Goal: Information Seeking & Learning: Find specific fact

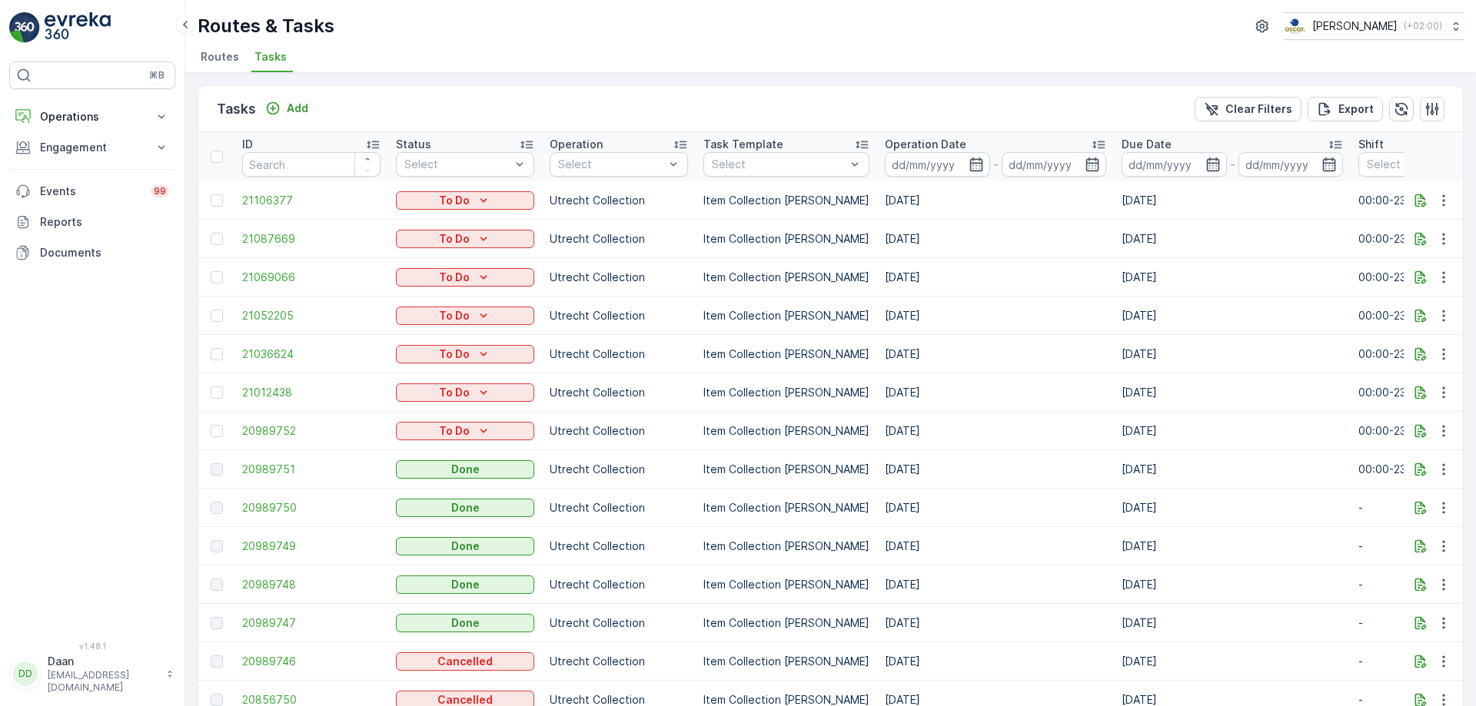
click at [83, 20] on img at bounding box center [78, 27] width 66 height 31
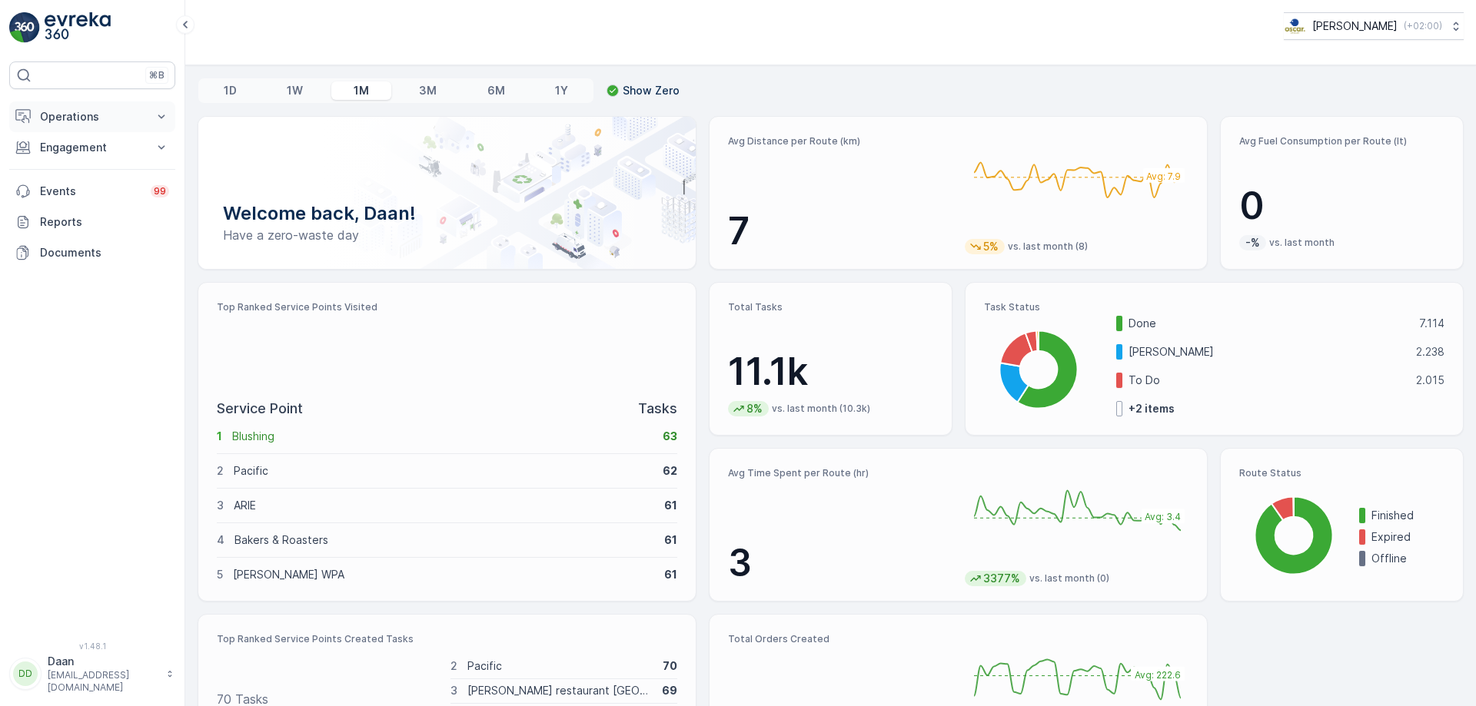
click at [91, 115] on p "Operations" at bounding box center [92, 116] width 105 height 15
click at [139, 260] on p "Engagement" at bounding box center [92, 254] width 105 height 15
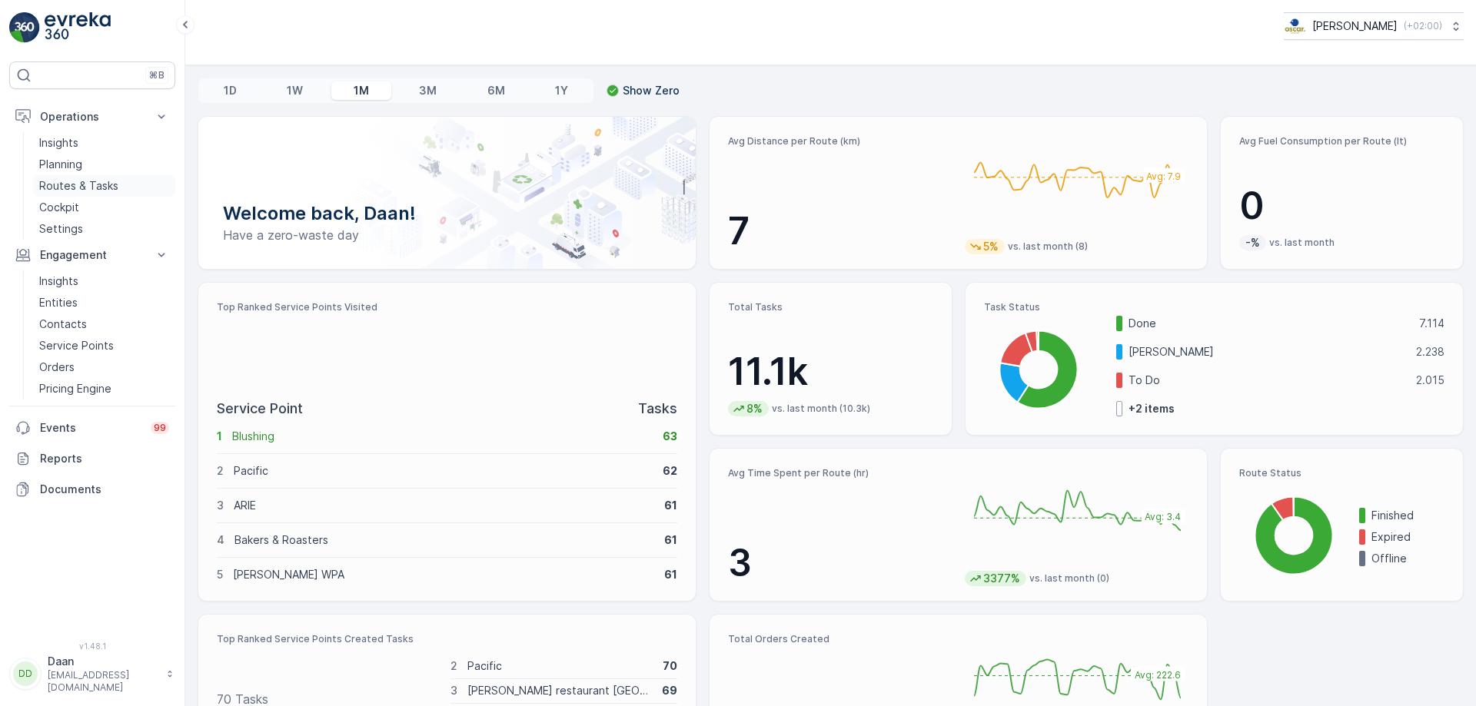
click at [93, 185] on p "Routes & Tasks" at bounding box center [78, 185] width 79 height 15
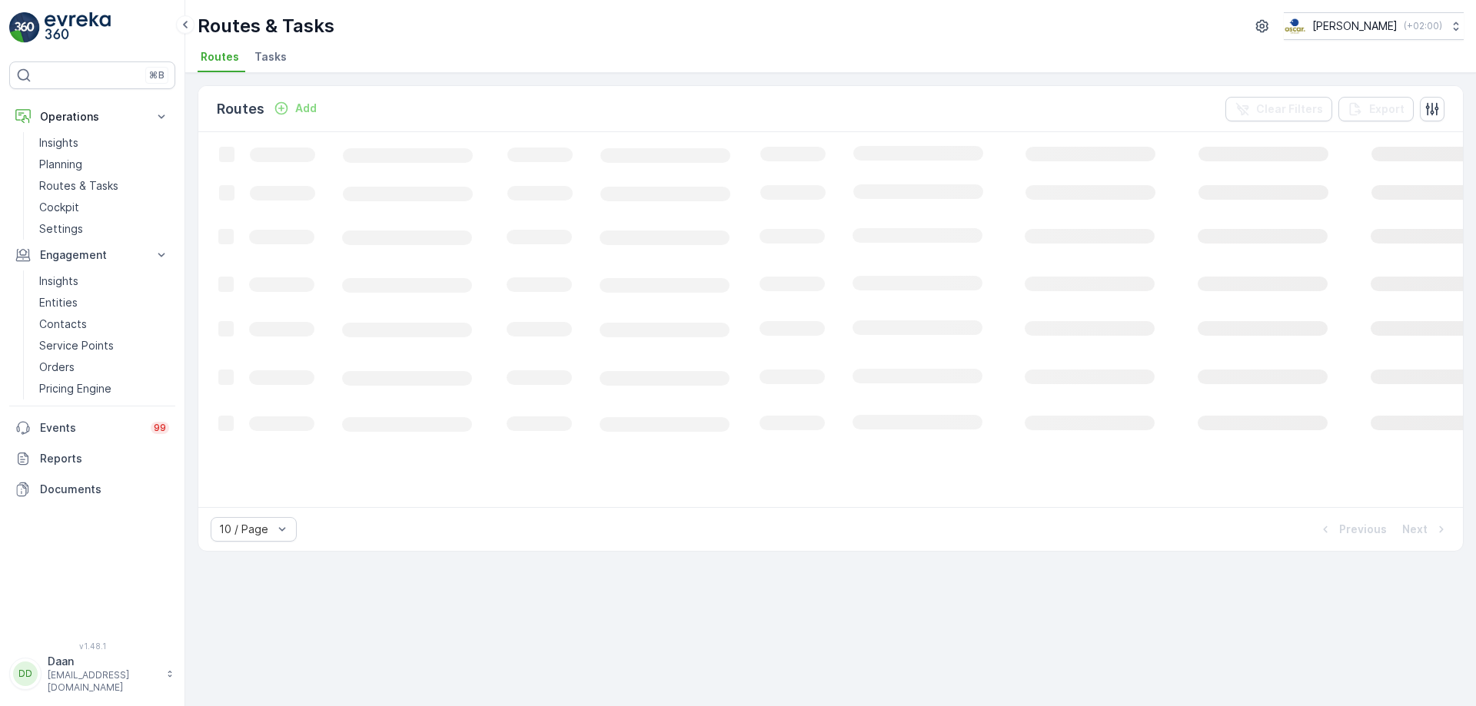
click at [281, 65] on li "Tasks" at bounding box center [272, 59] width 42 height 26
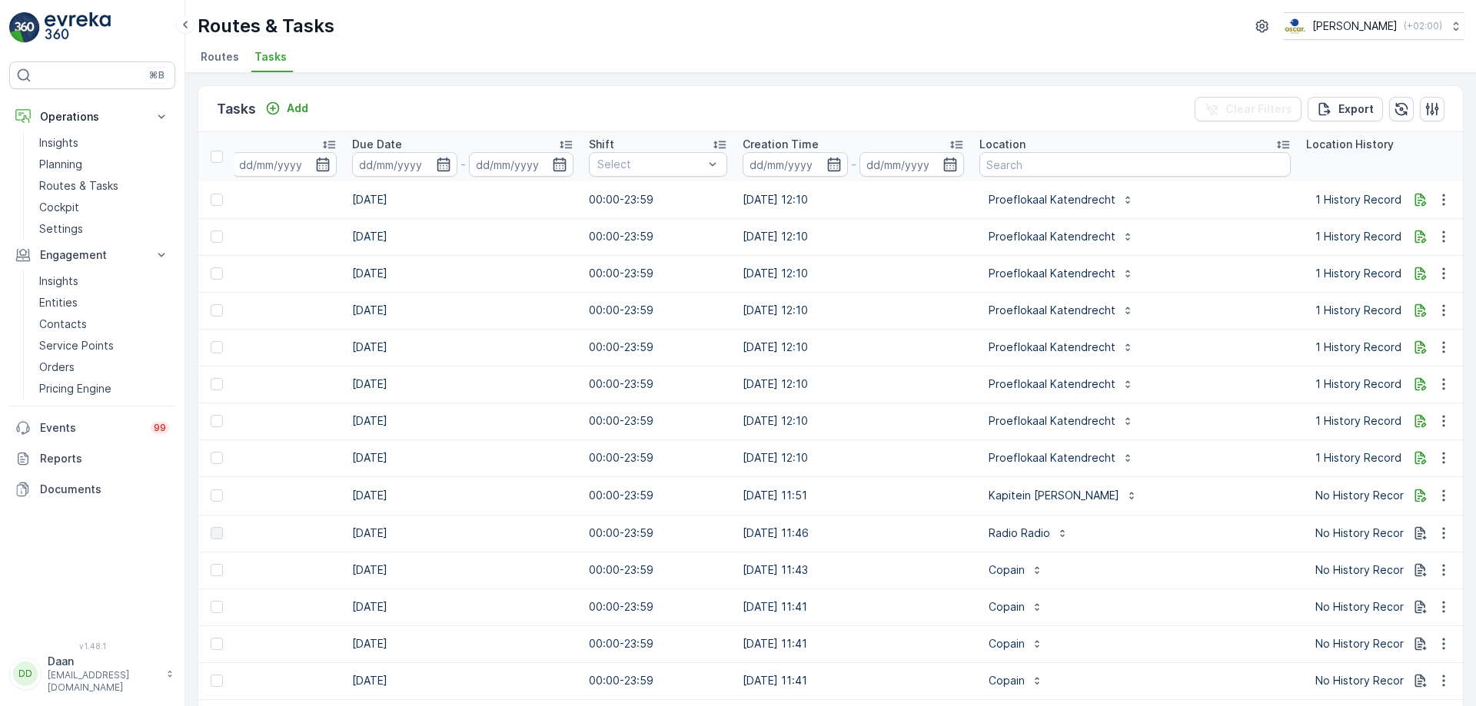
scroll to position [0, 886]
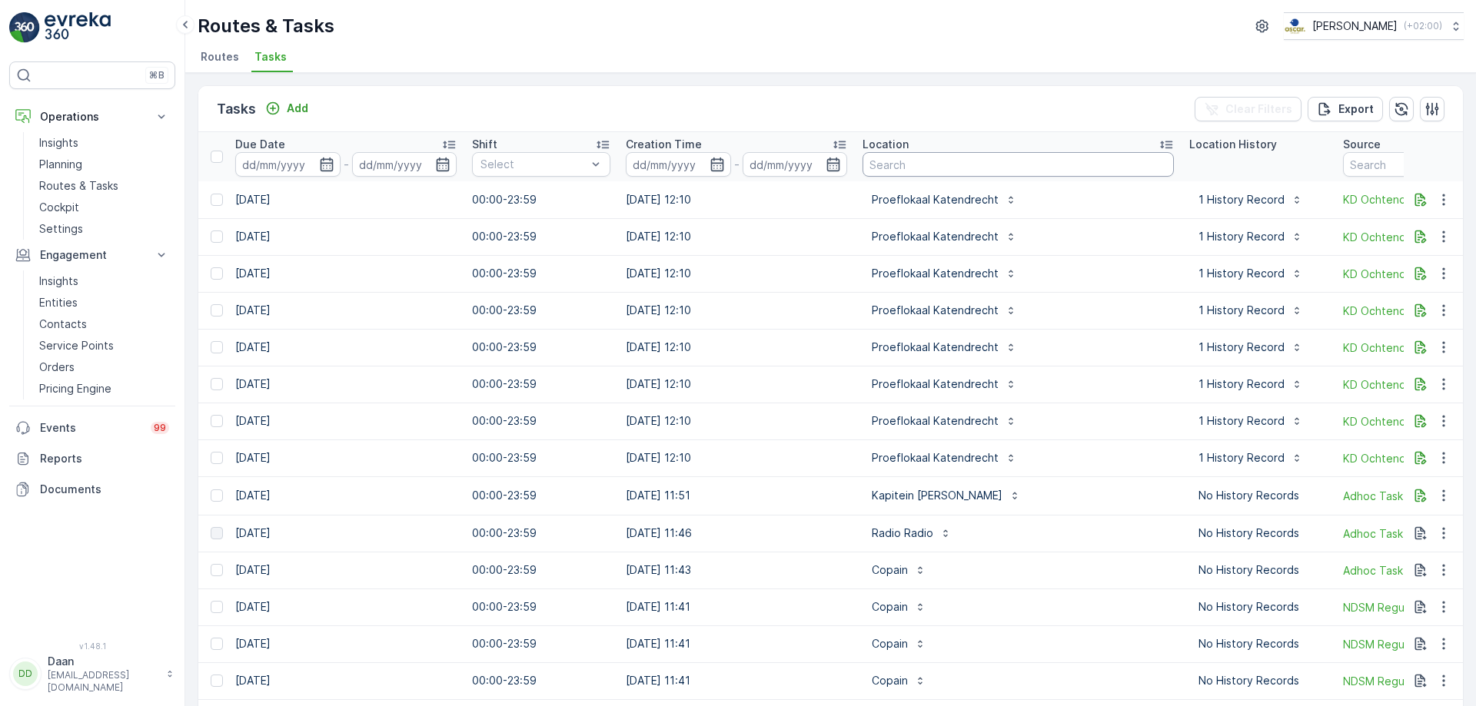
click at [935, 161] on input "text" at bounding box center [1017, 164] width 311 height 25
type input "graaf"
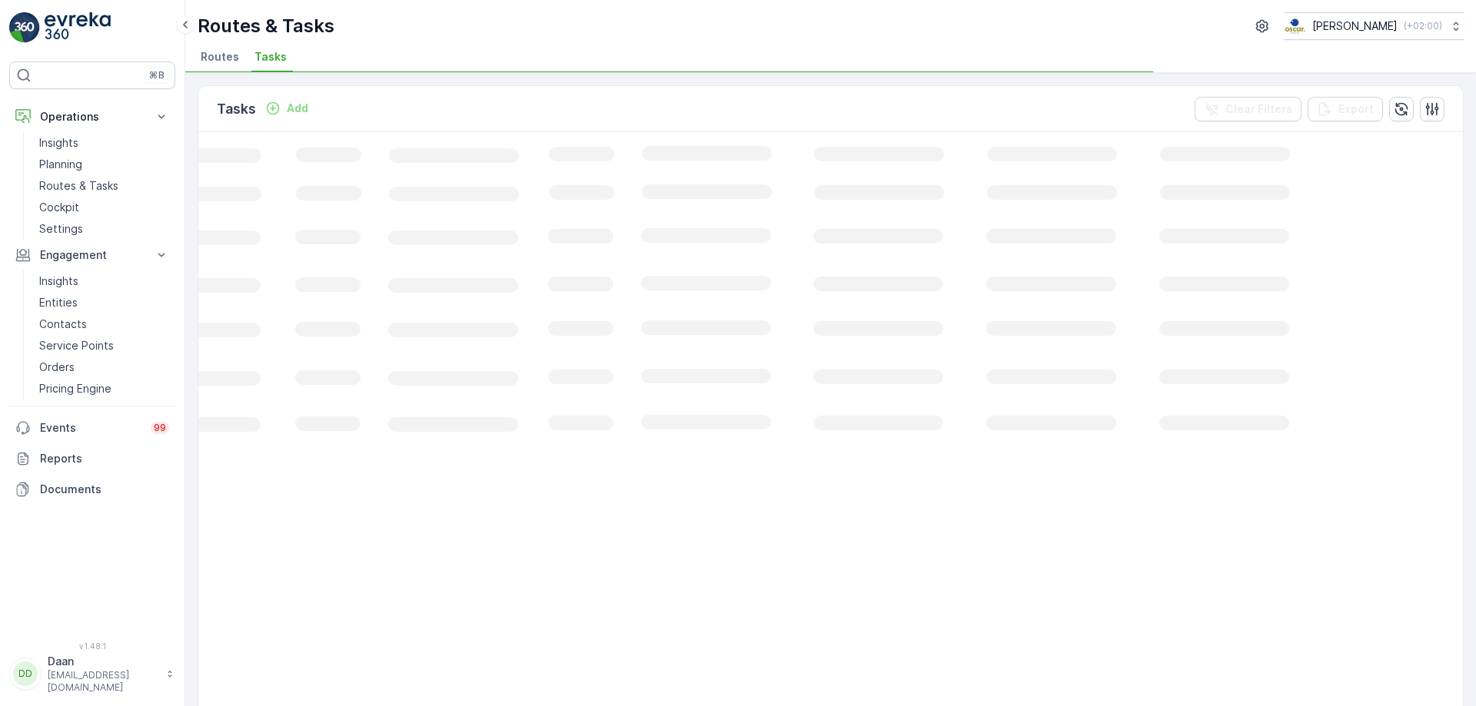
scroll to position [0, 215]
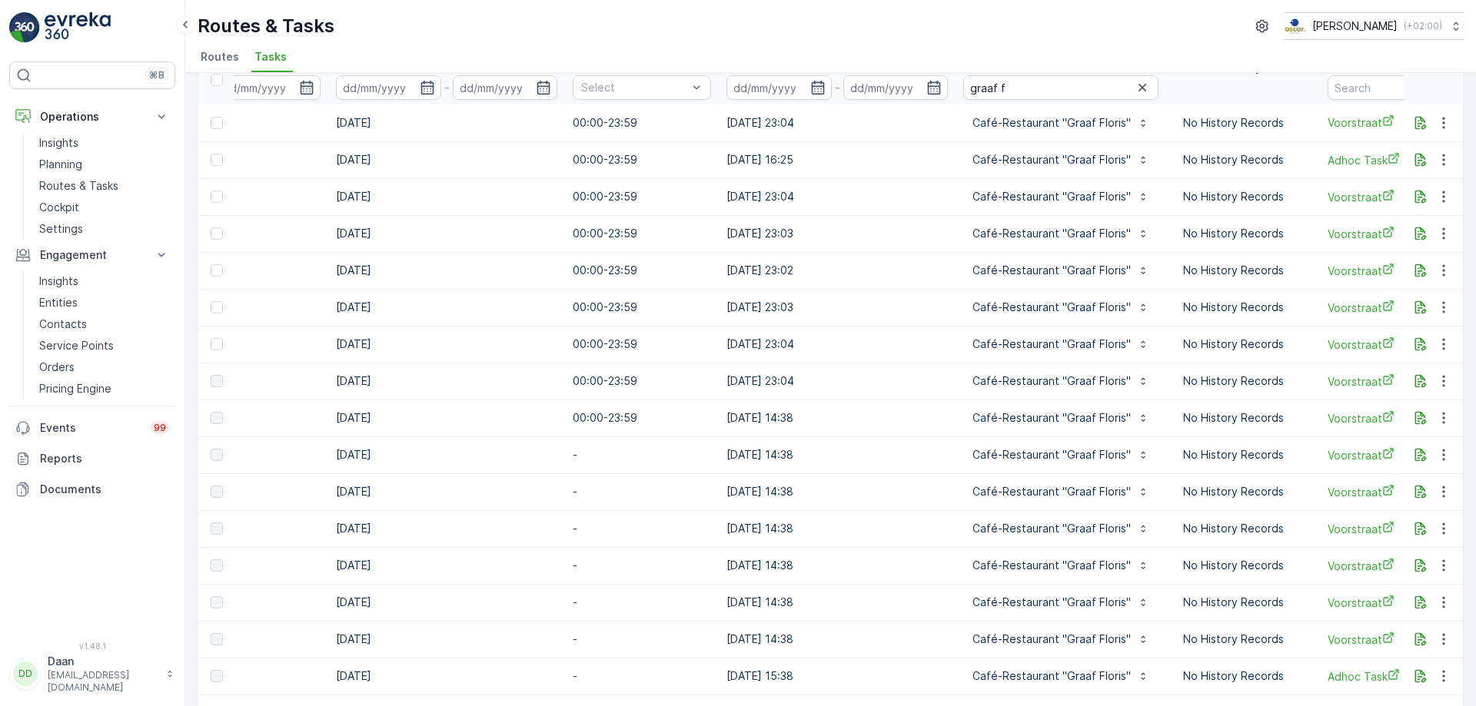
scroll to position [0, 903]
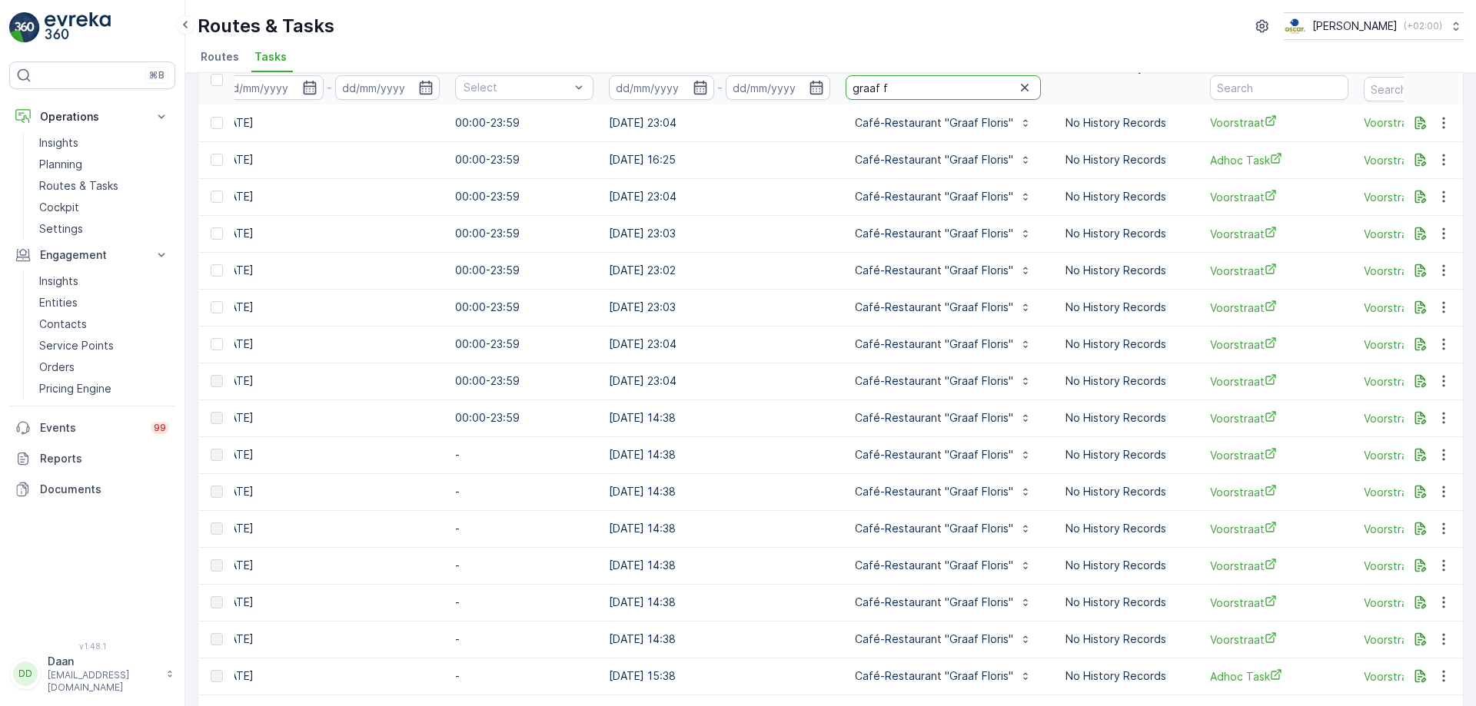
click at [918, 87] on input "graaf f" at bounding box center [942, 87] width 195 height 25
type input "[PERSON_NAME]"
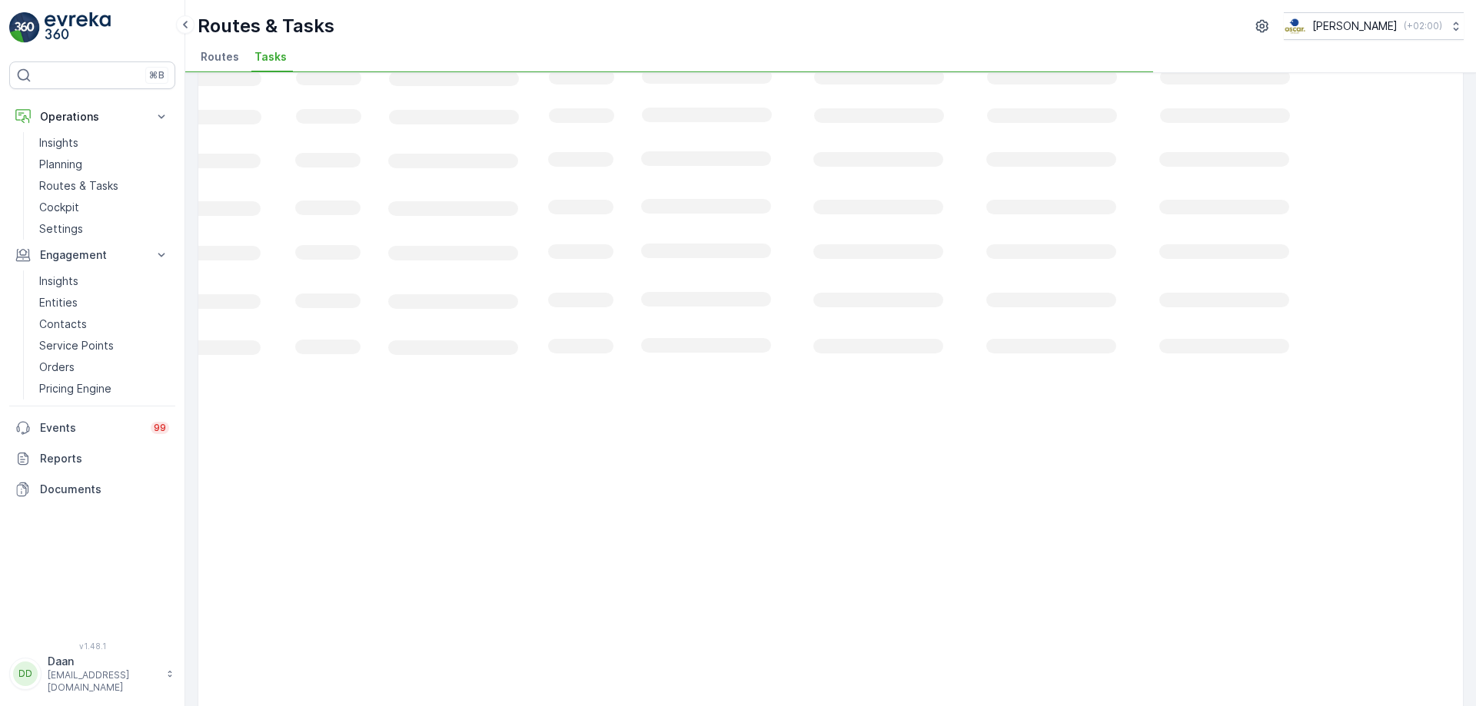
scroll to position [0, 215]
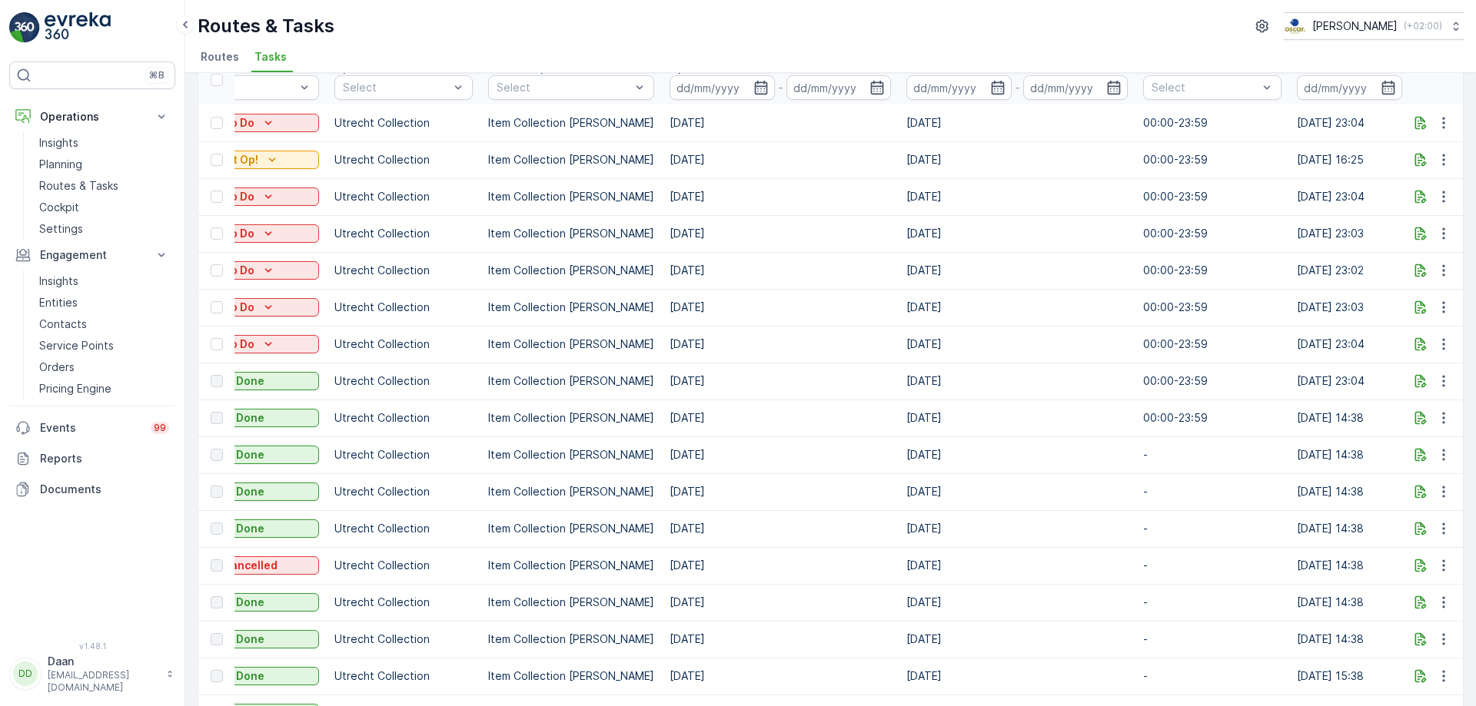
drag, startPoint x: 798, startPoint y: 425, endPoint x: 780, endPoint y: 410, distance: 23.4
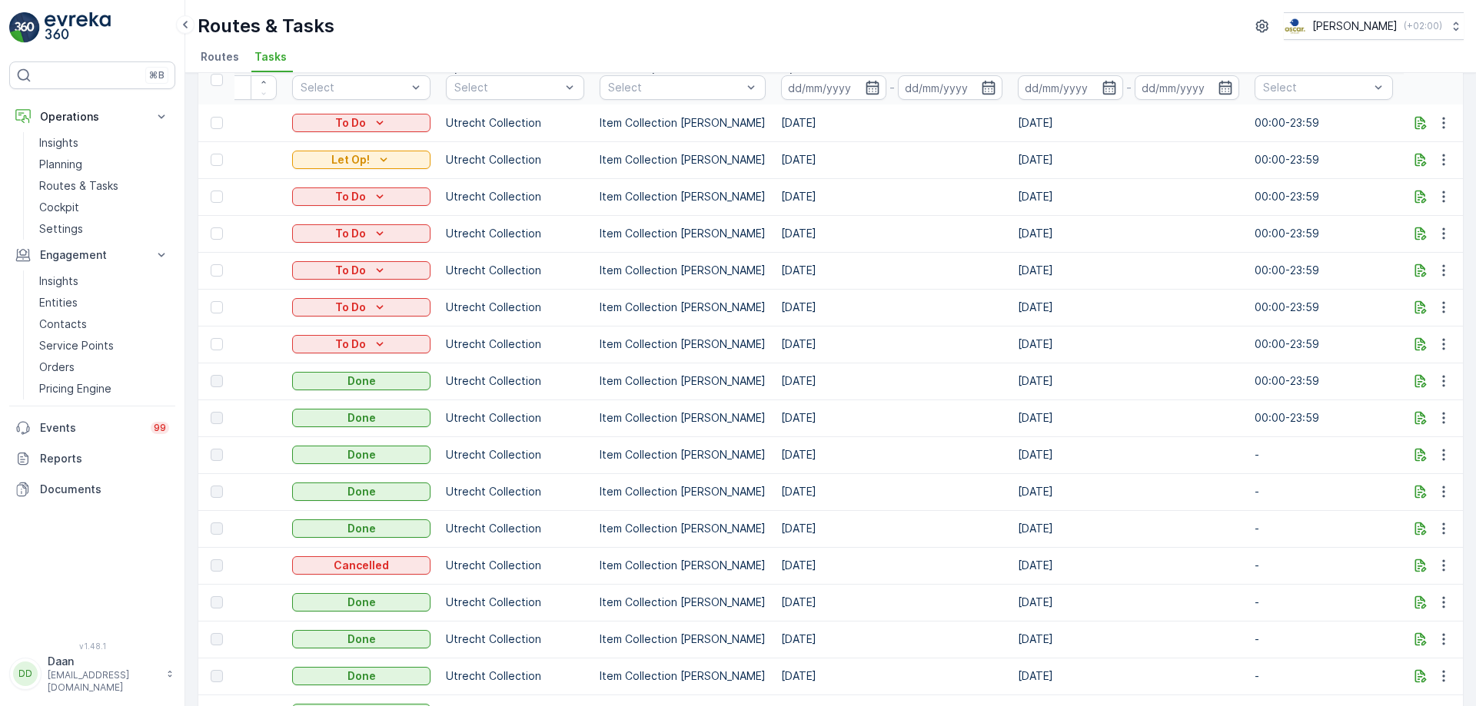
scroll to position [0, 0]
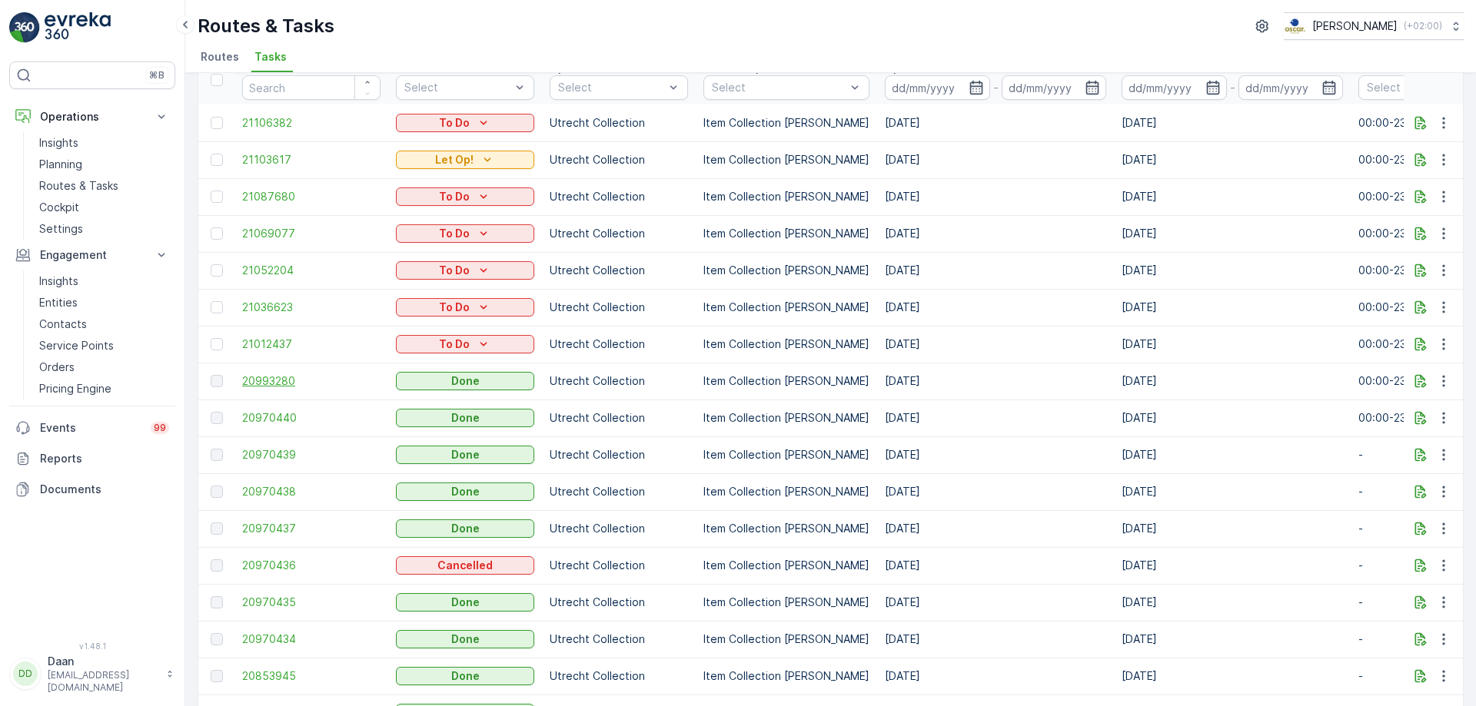
click at [271, 383] on span "20993280" at bounding box center [311, 381] width 138 height 15
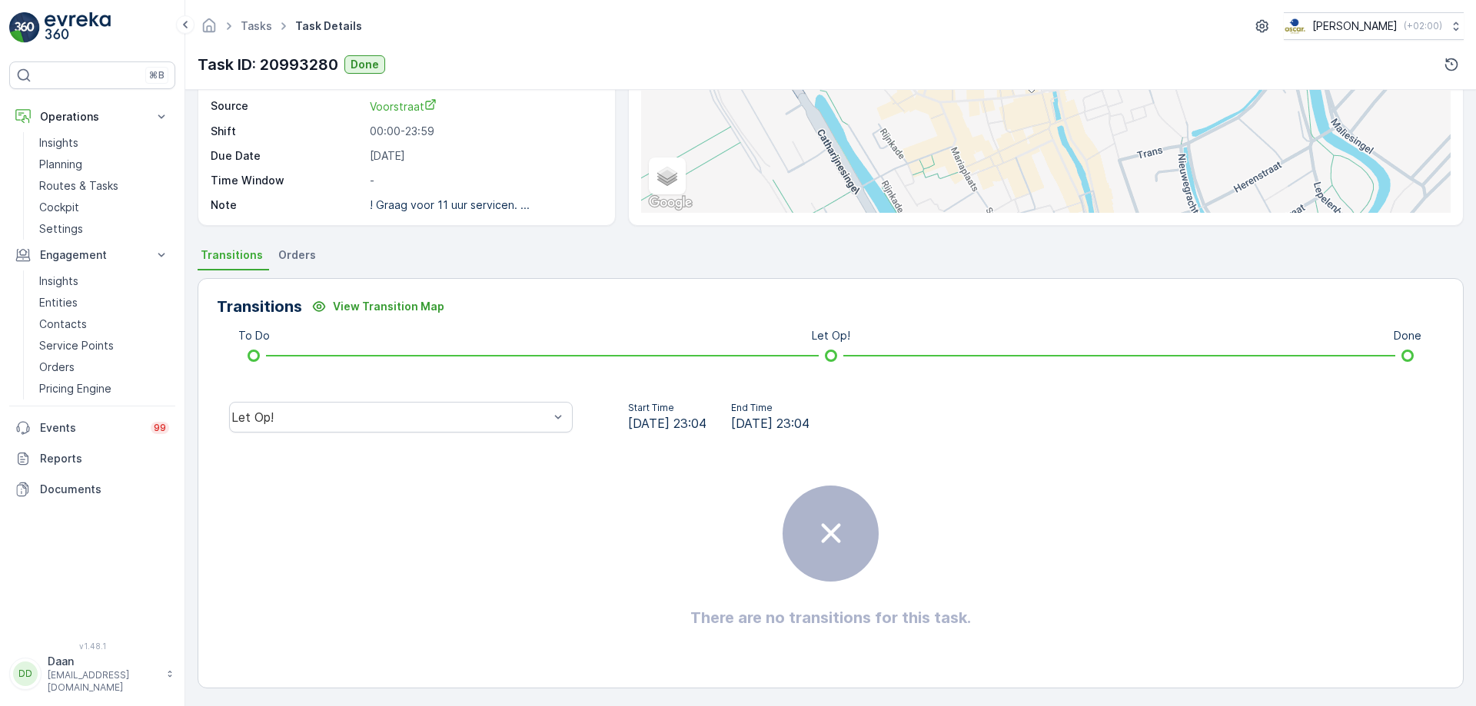
scroll to position [186, 0]
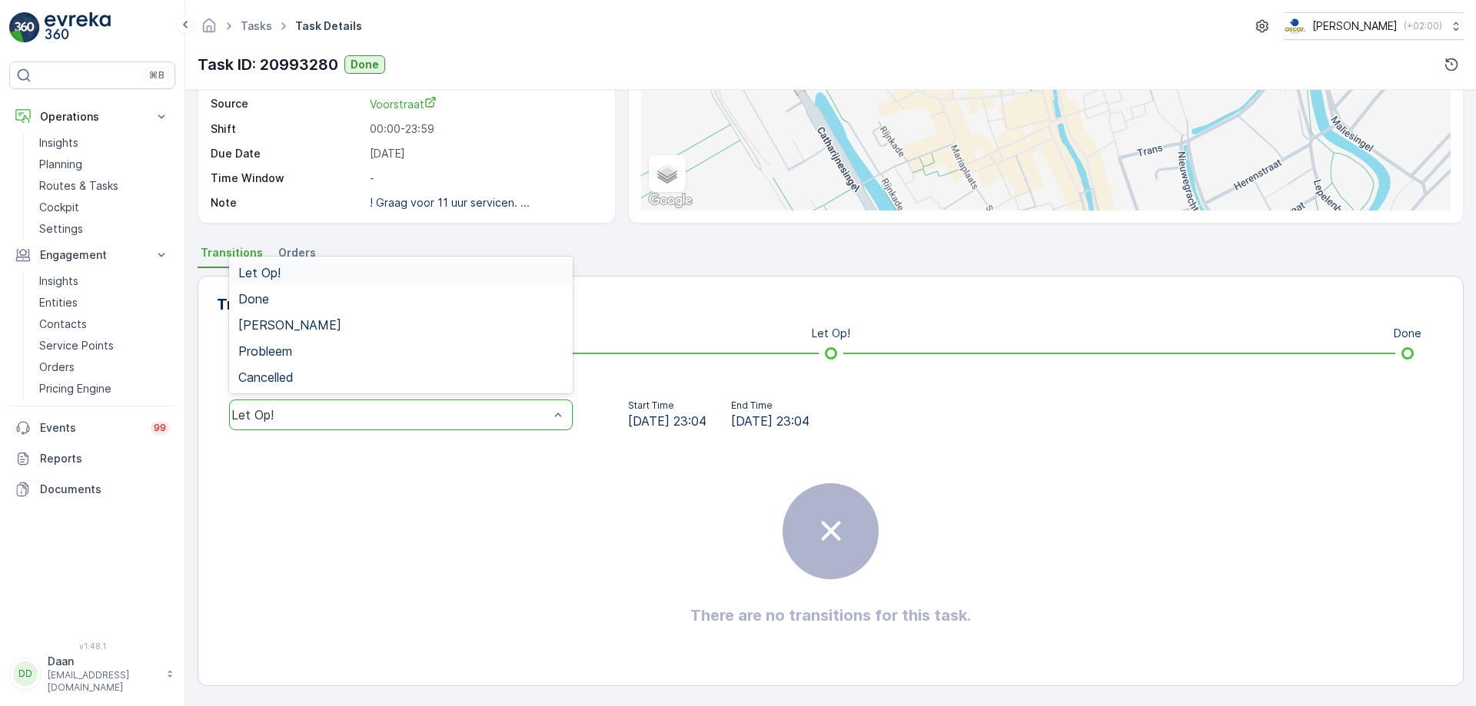
click at [537, 414] on div "Let Op!" at bounding box center [389, 415] width 317 height 14
click at [480, 301] on div "Done" at bounding box center [400, 299] width 325 height 14
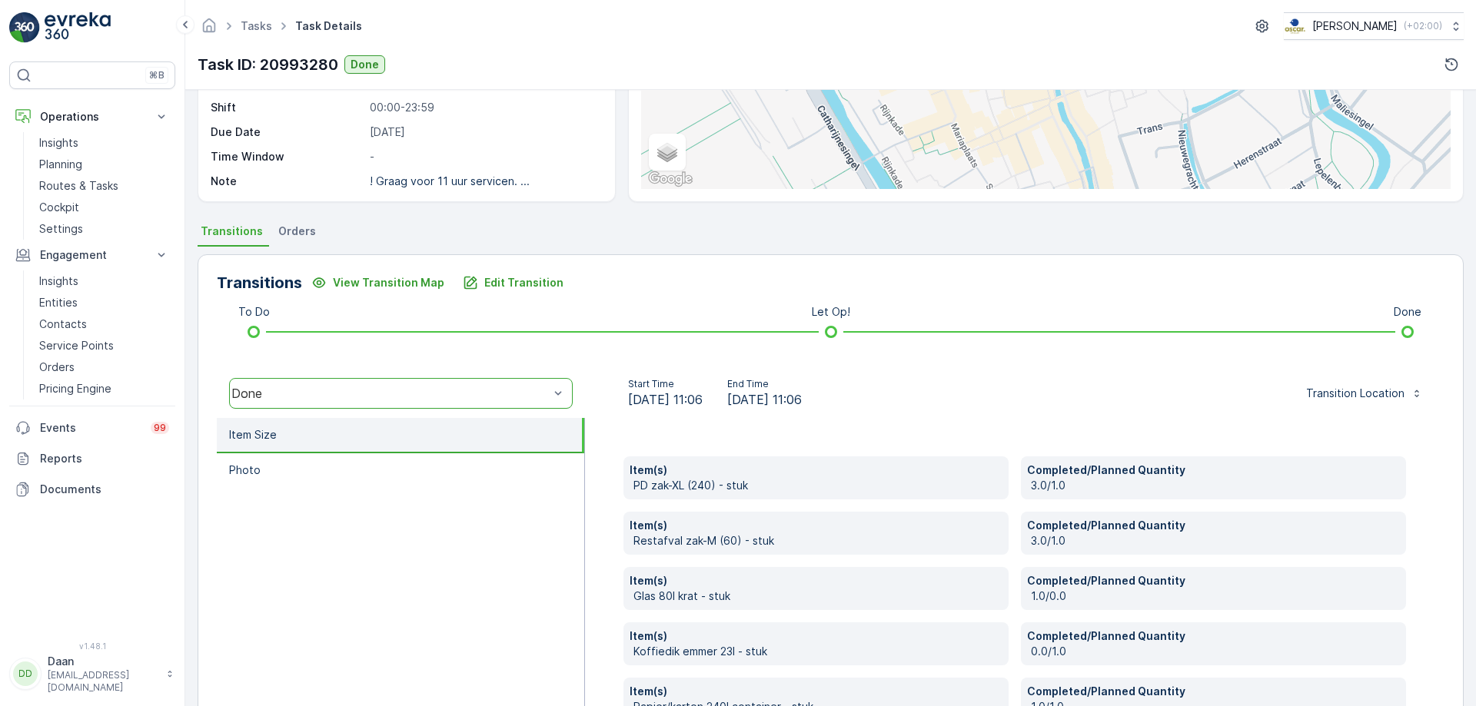
scroll to position [420, 0]
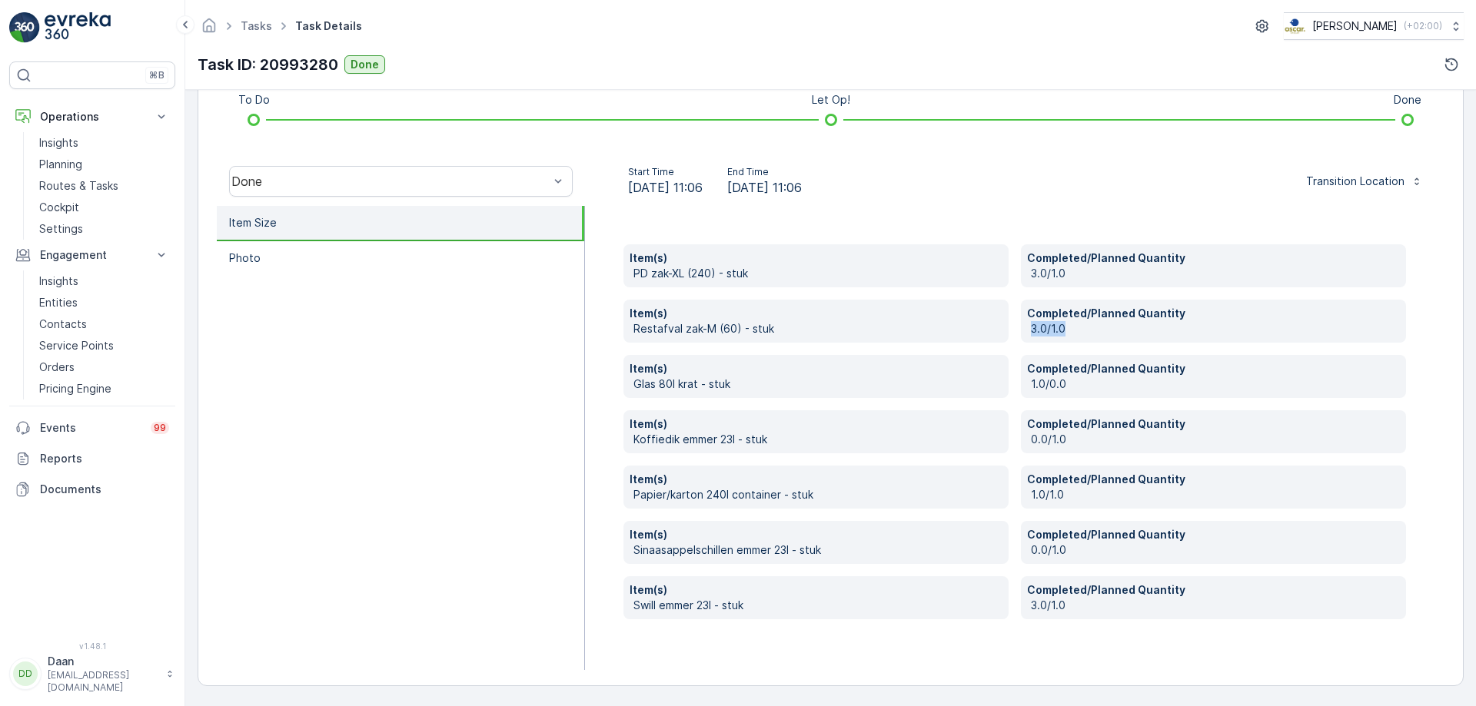
drag, startPoint x: 1060, startPoint y: 329, endPoint x: 1023, endPoint y: 327, distance: 37.0
click at [1023, 327] on div "Completed/Planned Quantity 3.0/1.0" at bounding box center [1213, 321] width 385 height 43
drag, startPoint x: 1027, startPoint y: 310, endPoint x: 1073, endPoint y: 335, distance: 52.3
click at [1073, 335] on div "Completed/Planned Quantity 3.0/1.0" at bounding box center [1213, 321] width 385 height 43
drag, startPoint x: 1025, startPoint y: 477, endPoint x: 1066, endPoint y: 498, distance: 45.7
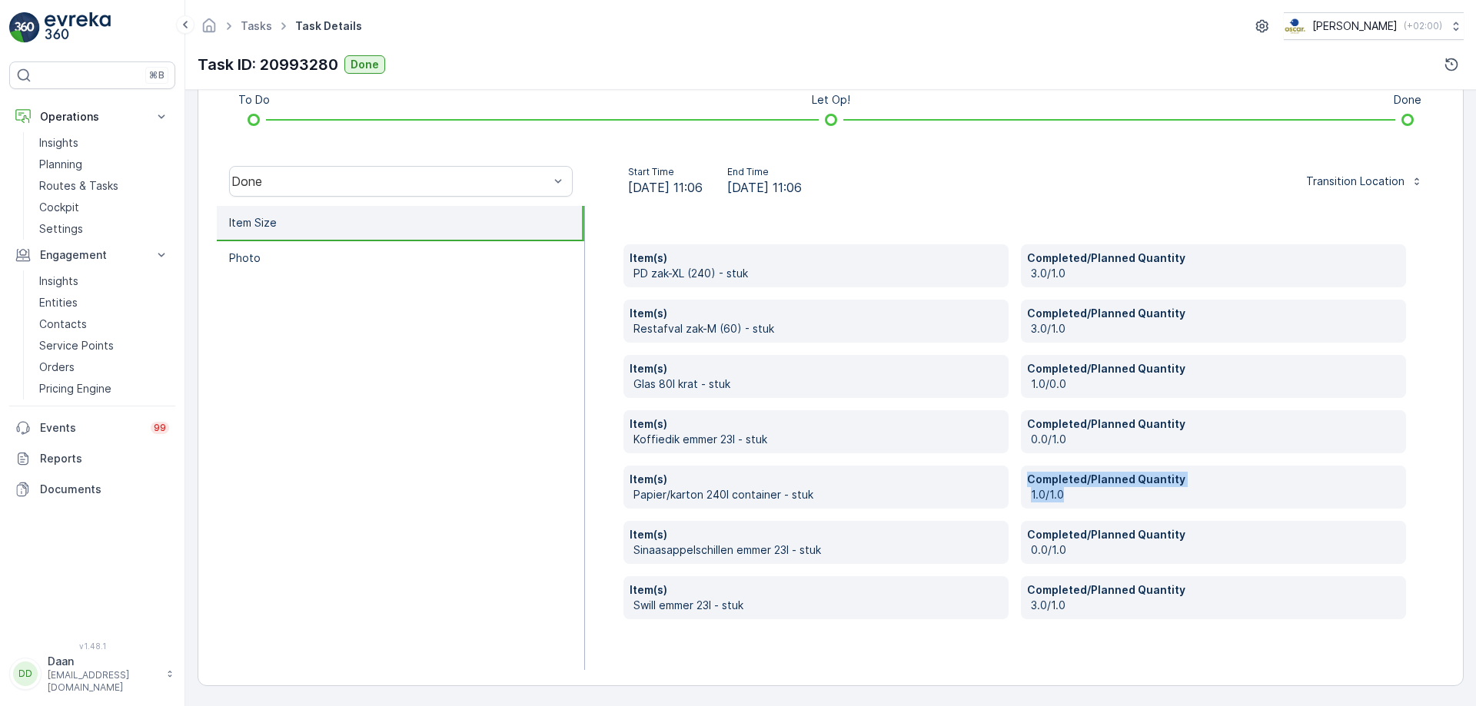
click at [1066, 498] on div "Completed/Planned Quantity 1.0/1.0" at bounding box center [1213, 487] width 385 height 43
drag, startPoint x: 1021, startPoint y: 538, endPoint x: 1071, endPoint y: 559, distance: 53.4
click at [1071, 559] on div "Completed/Planned Quantity 0.0/1.0" at bounding box center [1213, 542] width 385 height 43
click at [994, 529] on p "Item(s)" at bounding box center [815, 534] width 373 height 15
drag, startPoint x: 1030, startPoint y: 261, endPoint x: 1058, endPoint y: 279, distance: 33.9
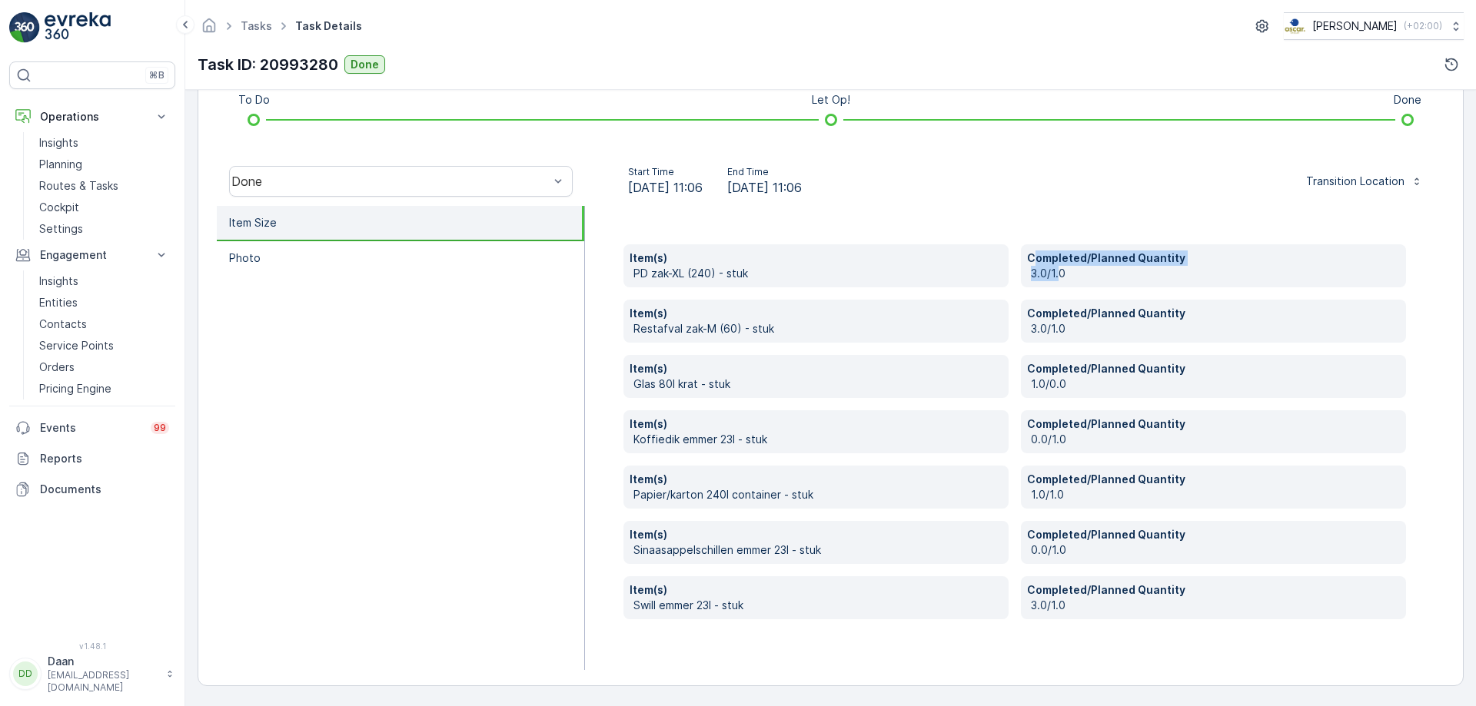
click at [1058, 279] on div "Completed/Planned Quantity 3.0/1.0" at bounding box center [1213, 265] width 385 height 43
click at [1064, 274] on p "3.0/1.0" at bounding box center [1215, 273] width 369 height 15
drag, startPoint x: 1063, startPoint y: 275, endPoint x: 1028, endPoint y: 261, distance: 38.3
click at [1028, 261] on div "Completed/Planned Quantity 3.0/1.0" at bounding box center [1213, 265] width 385 height 43
drag, startPoint x: 1065, startPoint y: 330, endPoint x: 1024, endPoint y: 307, distance: 47.5
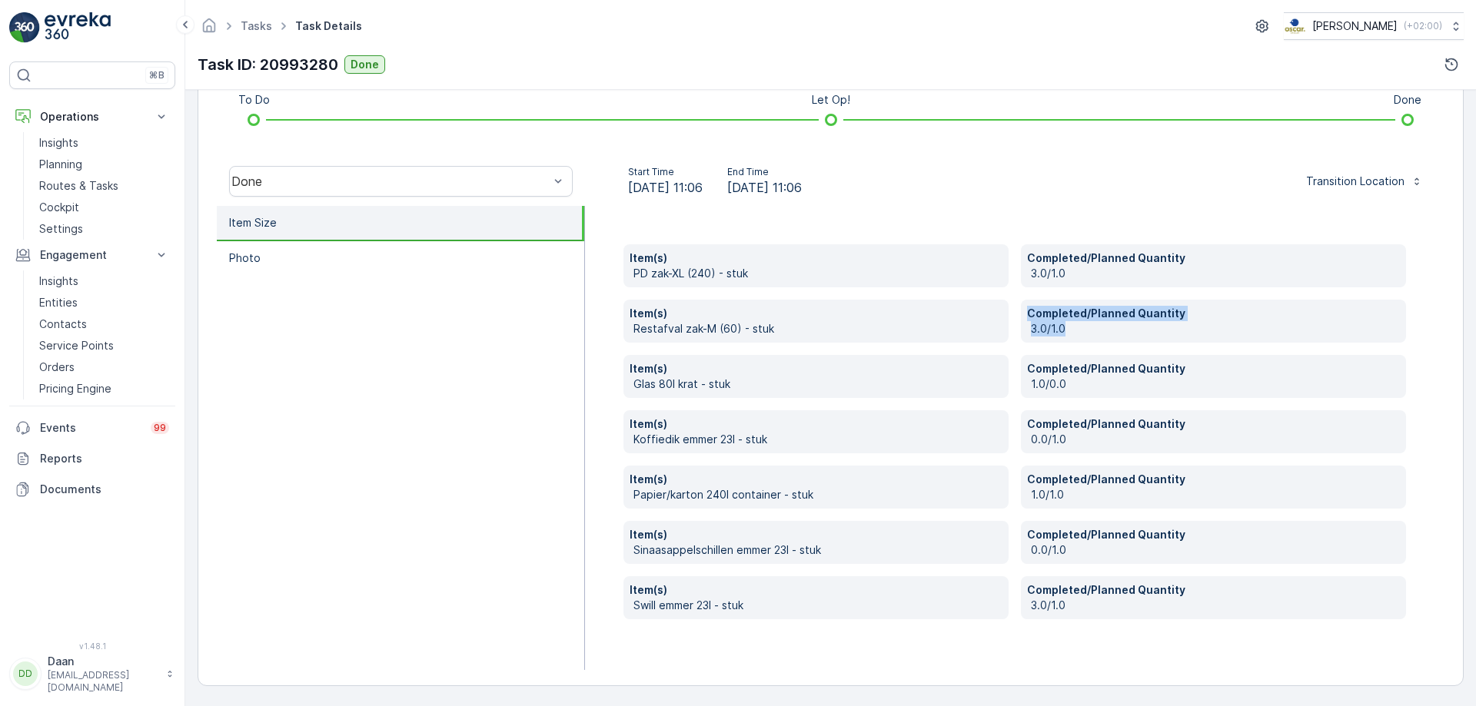
click at [1024, 307] on div "Completed/Planned Quantity 3.0/1.0" at bounding box center [1213, 321] width 385 height 43
click at [975, 185] on div "Start Time [DATE] 11:06 End Time [DATE] 11:06 Transition Location" at bounding box center [1014, 181] width 835 height 31
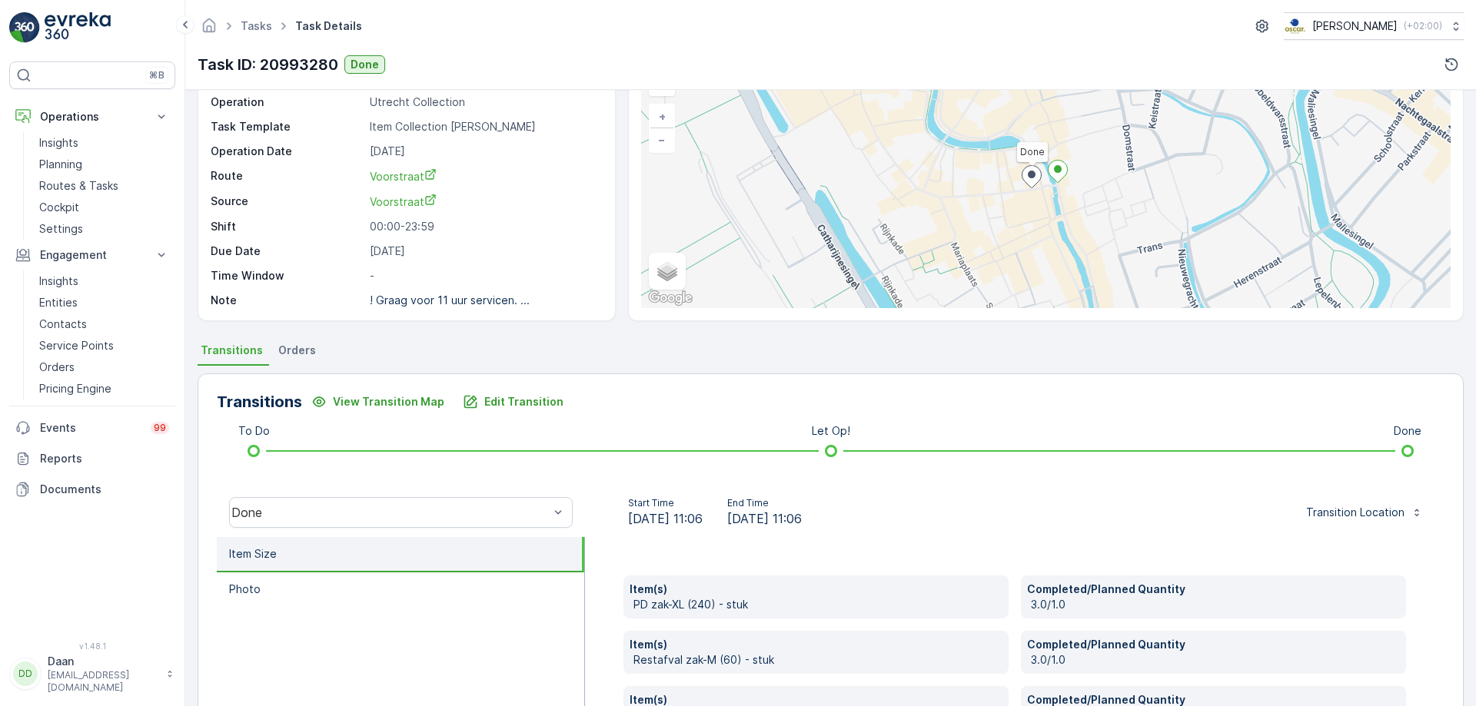
scroll to position [154, 0]
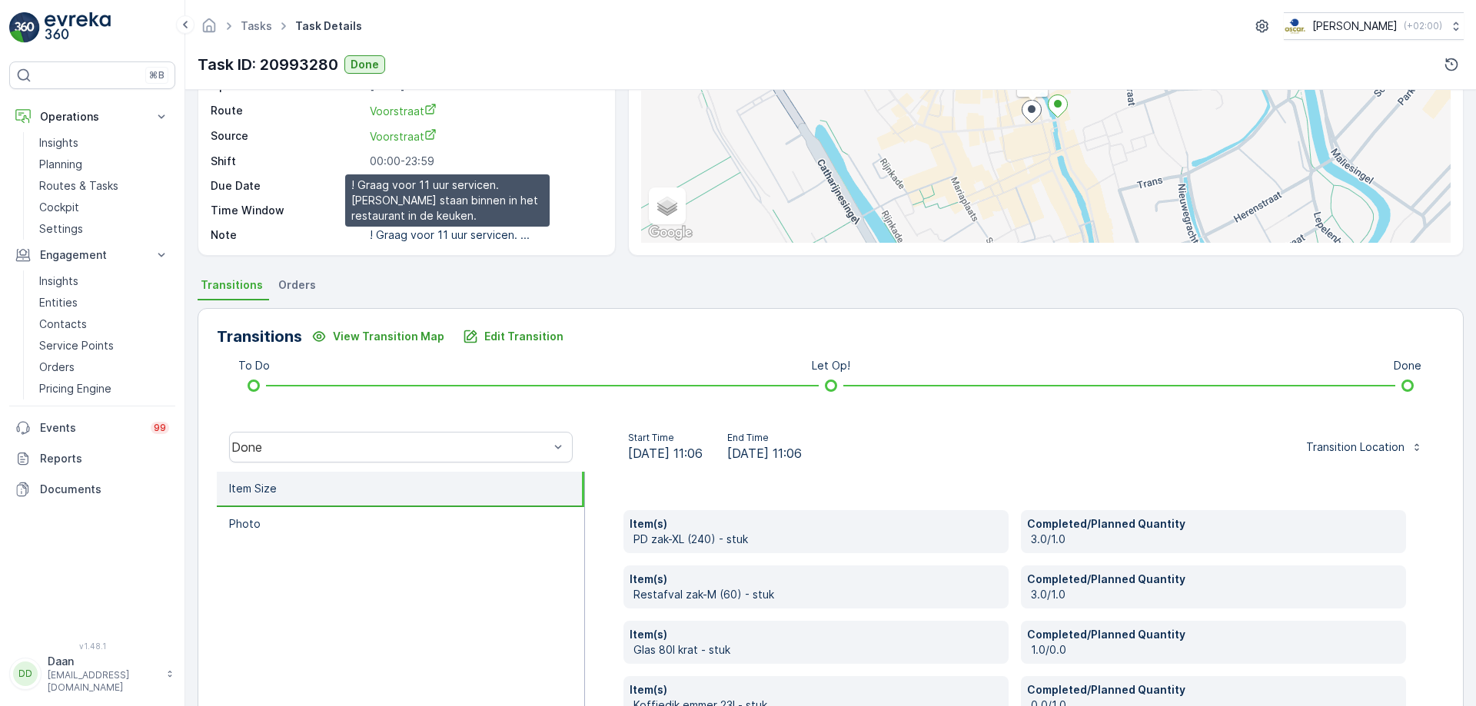
click at [500, 238] on p "! Graag voor 11 uur servicen. ..." at bounding box center [450, 234] width 160 height 13
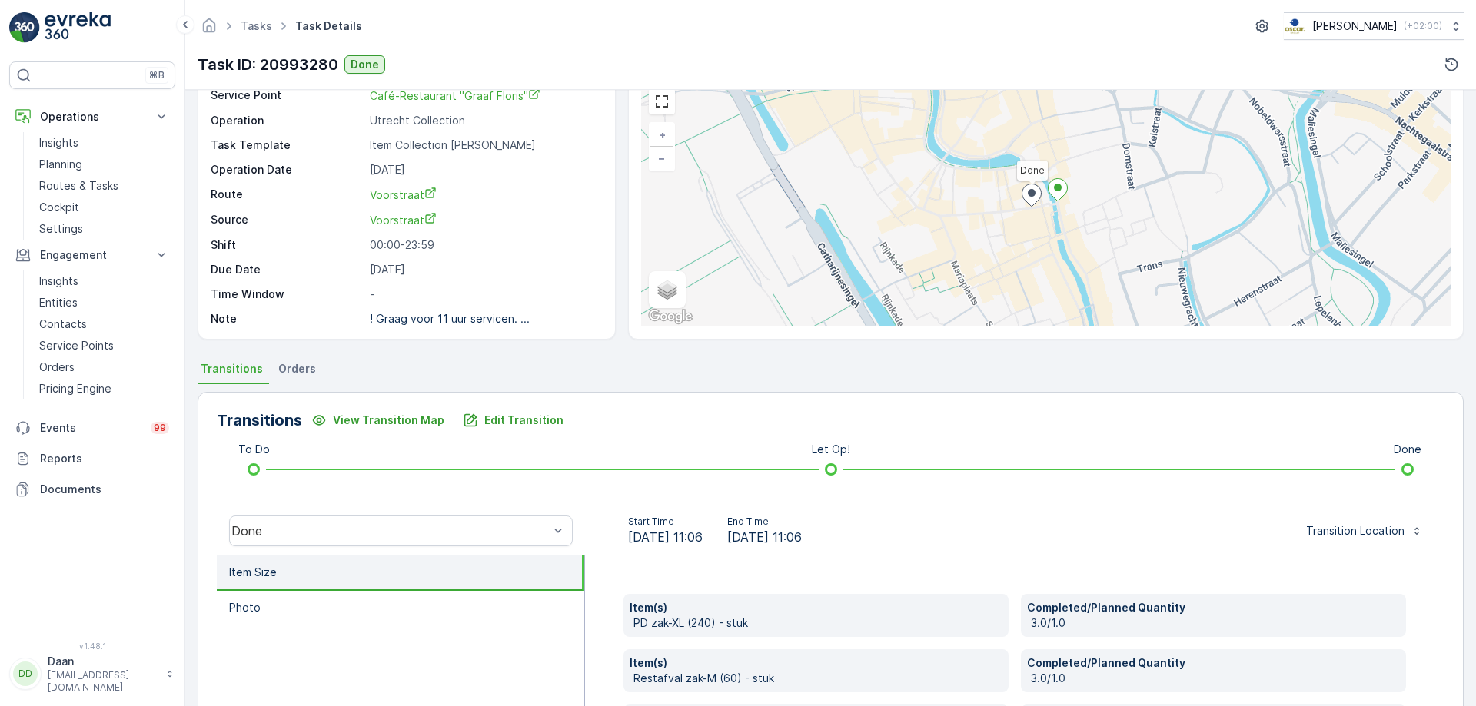
scroll to position [0, 0]
